Goal: Browse casually

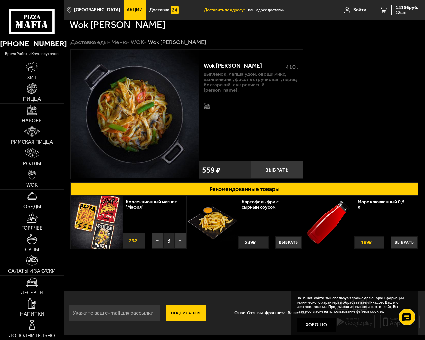
scroll to position [5, 0]
type input "[EMAIL_ADDRESS][DOMAIN_NAME]"
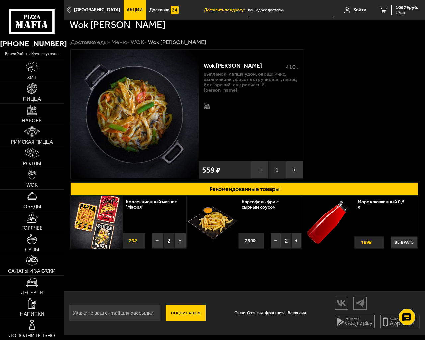
scroll to position [5, 0]
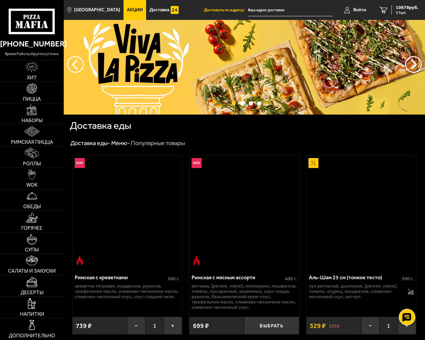
scroll to position [1067, 0]
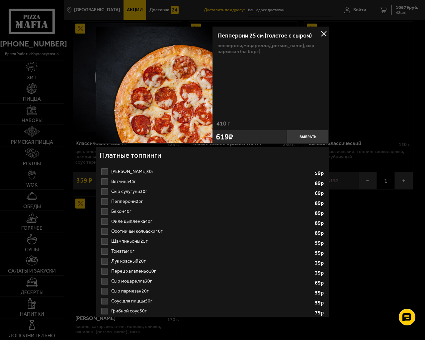
scroll to position [718, 0]
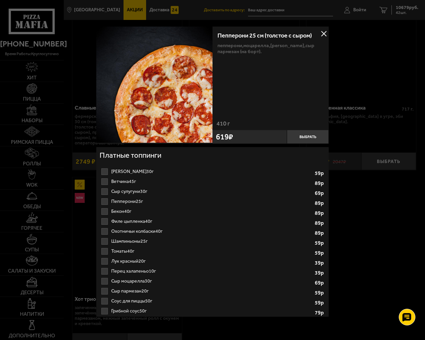
scroll to position [790, 0]
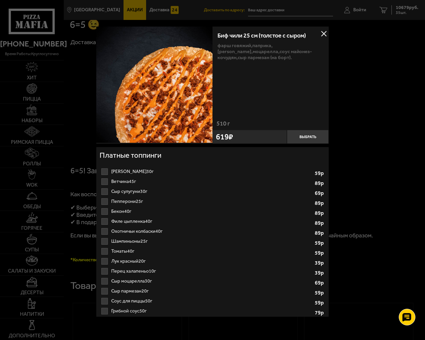
scroll to position [2393, 0]
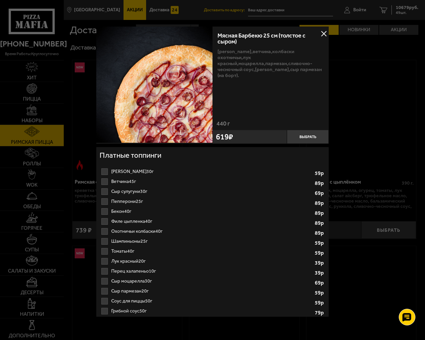
scroll to position [145, 0]
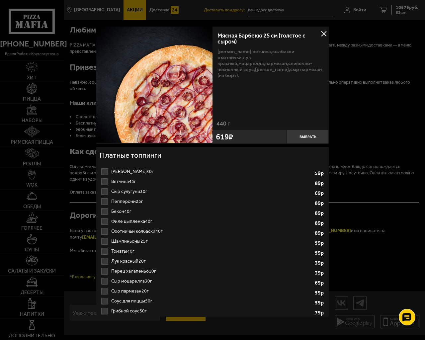
scroll to position [5, 0]
